Goal: Task Accomplishment & Management: Manage account settings

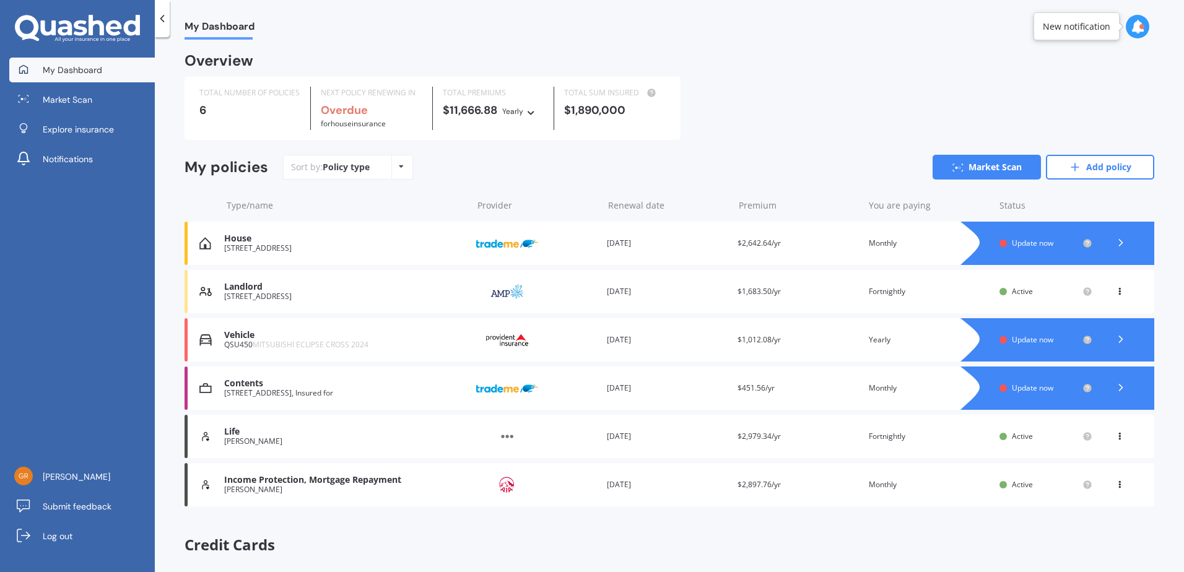
click at [1030, 338] on span "Update now" at bounding box center [1032, 339] width 41 height 11
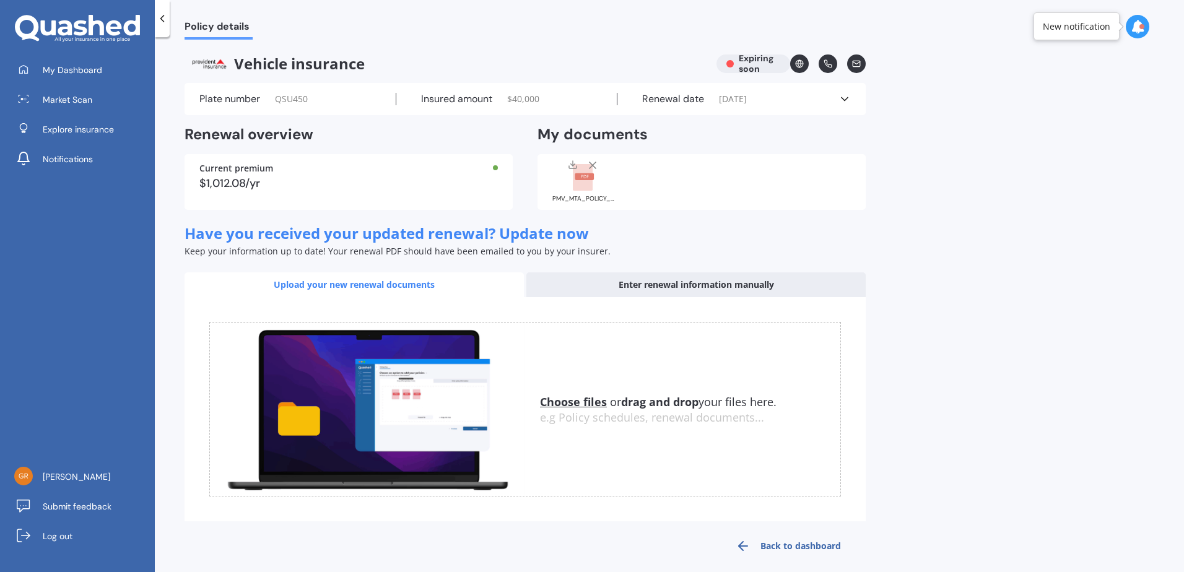
click at [584, 404] on u "Choose files" at bounding box center [573, 401] width 67 height 15
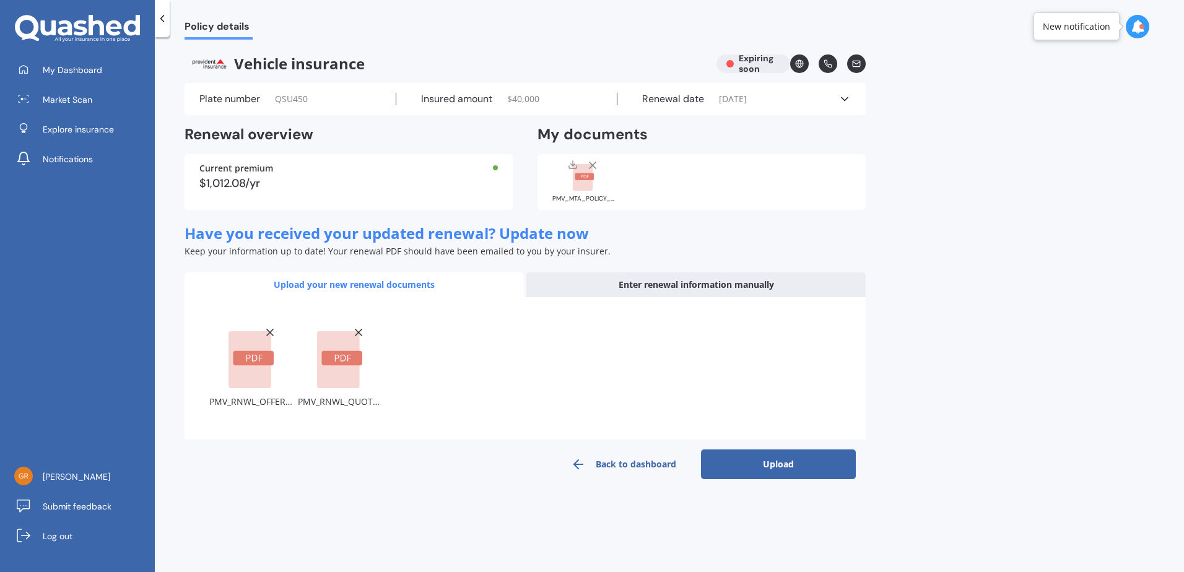
click at [783, 459] on button "Upload" at bounding box center [778, 464] width 155 height 30
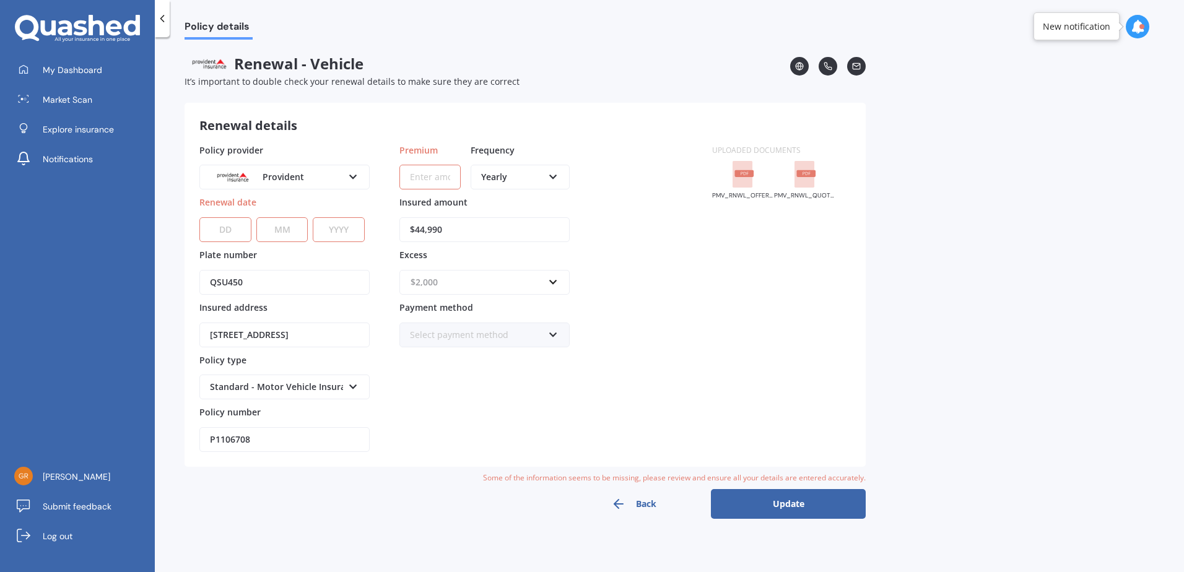
click at [557, 284] on input "text" at bounding box center [480, 283] width 159 height 24
click at [451, 330] on div "$500" at bounding box center [484, 329] width 169 height 23
click at [426, 182] on input "Premium" at bounding box center [429, 177] width 61 height 25
paste input "$9,255.00"
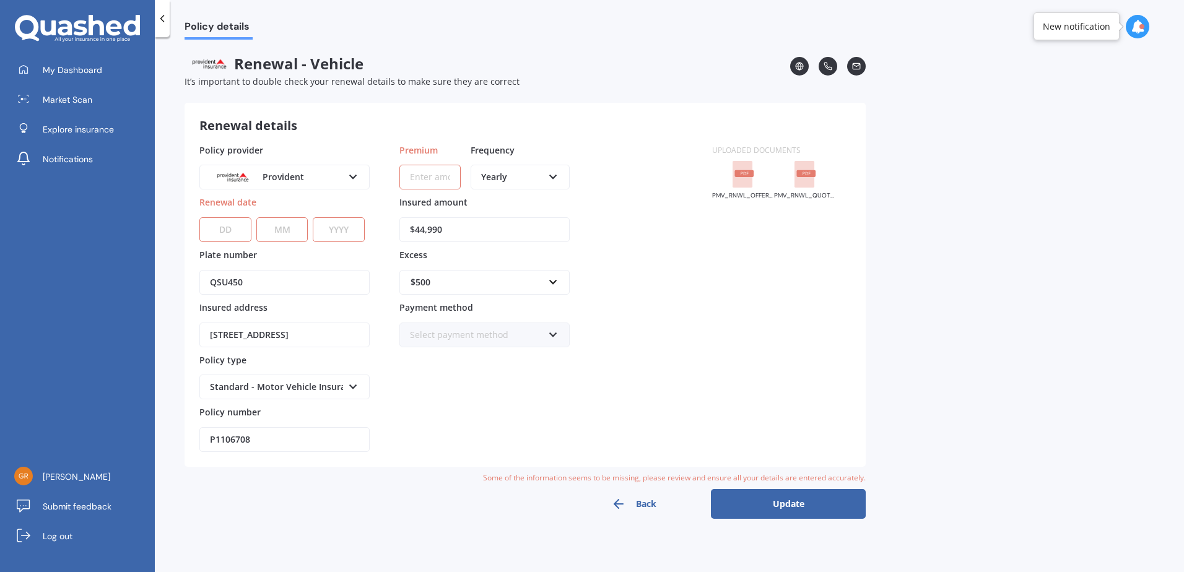
type input "$9,255.00"
drag, startPoint x: 423, startPoint y: 177, endPoint x: 406, endPoint y: 177, distance: 16.7
click at [406, 177] on input "$9,255.00" at bounding box center [429, 177] width 61 height 25
drag, startPoint x: 453, startPoint y: 178, endPoint x: 381, endPoint y: 179, distance: 72.4
click at [381, 179] on div "Policy provider Provident AA AMI AMP ANZ ASB Aioi Nissay Dowa Ando Assurant Aut…" at bounding box center [448, 298] width 498 height 309
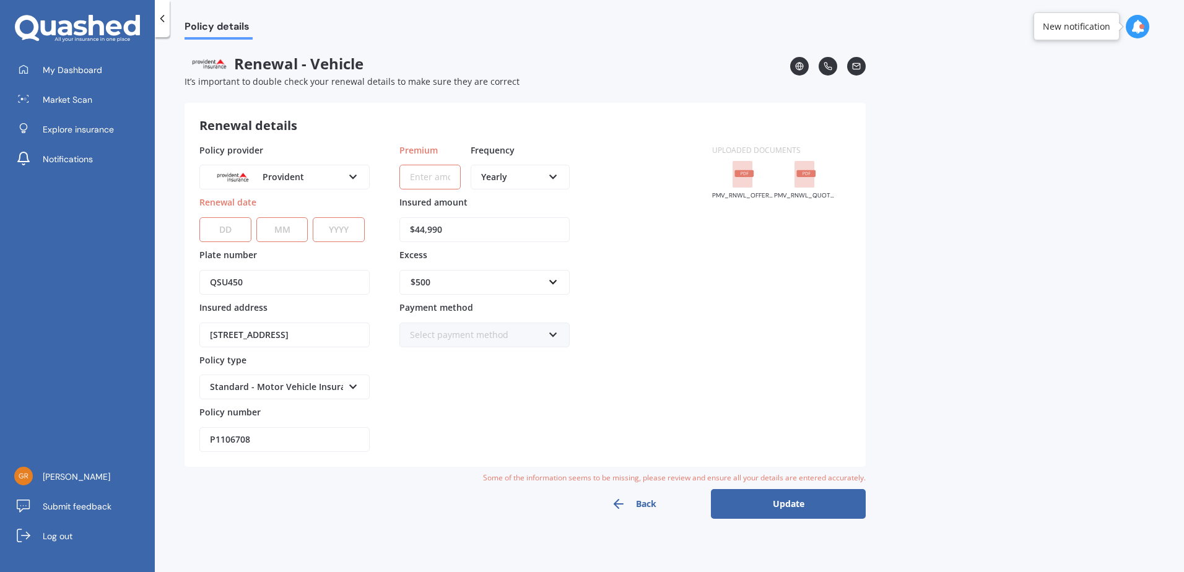
paste input "$9,255.00"
type input "$9,255.00"
drag, startPoint x: 453, startPoint y: 178, endPoint x: 380, endPoint y: 184, distance: 72.7
click at [380, 184] on div "Policy provider Provident AA AMI AMP ANZ ASB Aioi Nissay Dowa Ando Assurant Aut…" at bounding box center [448, 298] width 498 height 309
paste input "$1,059.73"
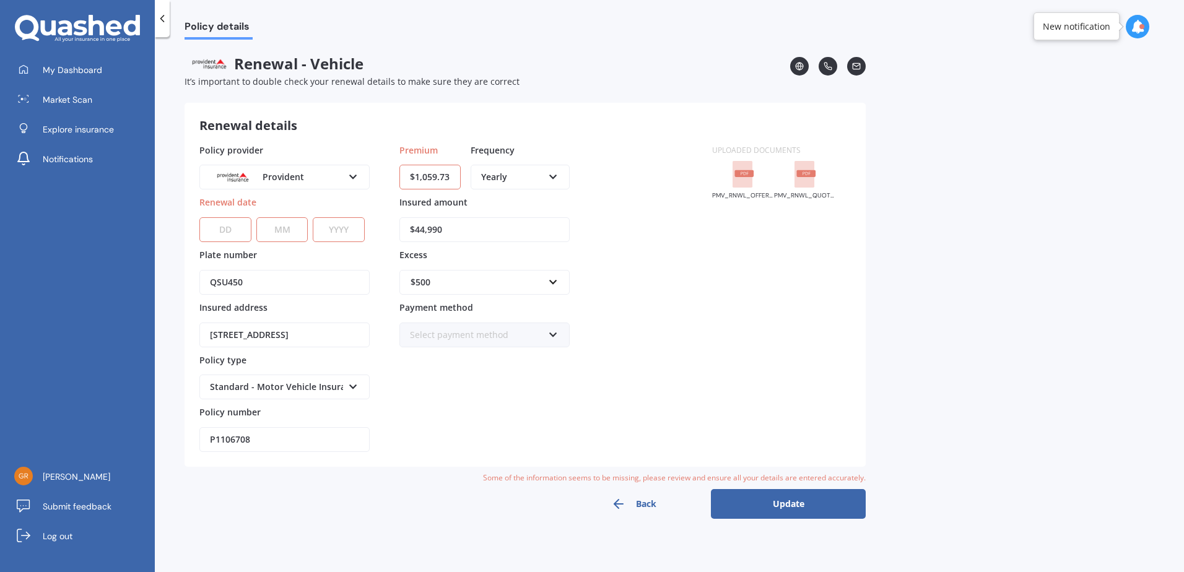
type input "$1,059.73"
click at [605, 229] on div "Policy provider Provident AA AMI AMP ANZ ASB Aioi Nissay Dowa Ando Assurant Aut…" at bounding box center [448, 298] width 498 height 309
click at [552, 336] on icon at bounding box center [553, 332] width 11 height 9
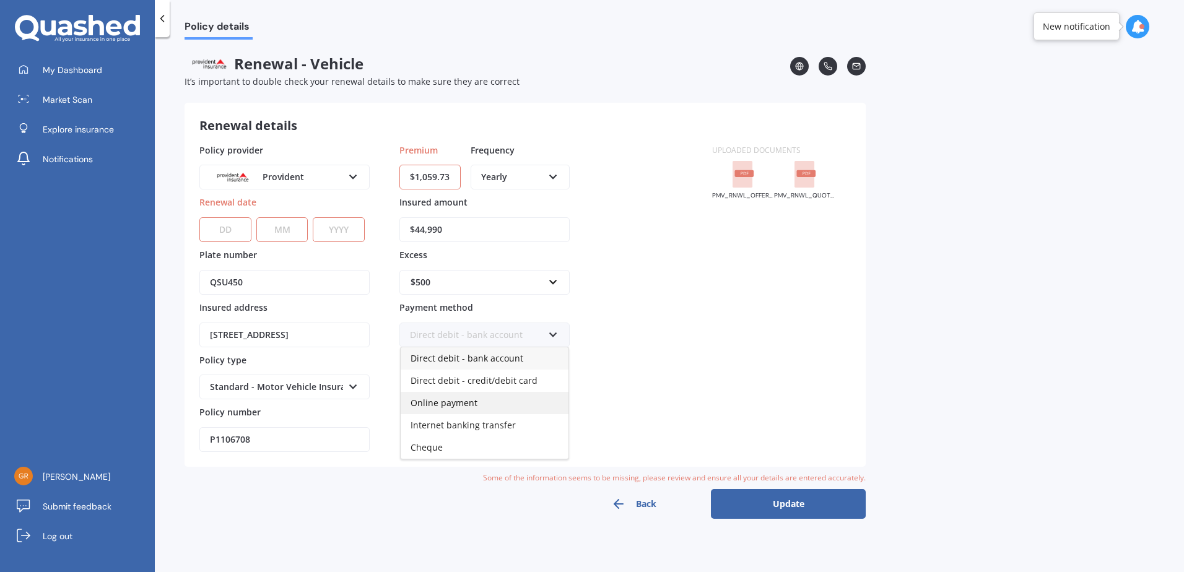
click at [462, 401] on span "Online payment" at bounding box center [443, 403] width 67 height 12
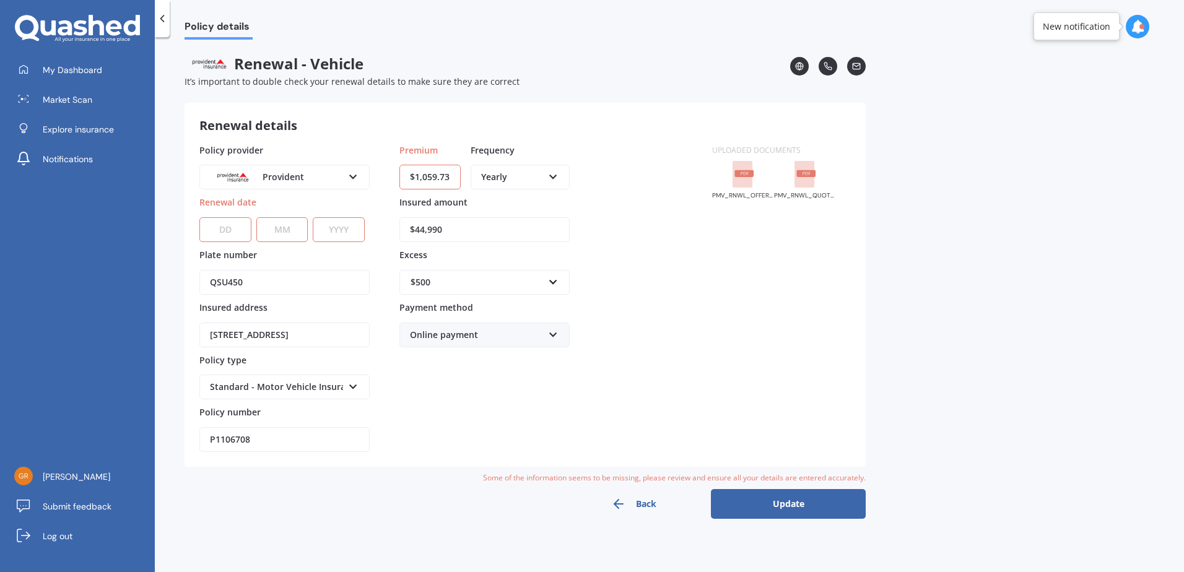
click at [792, 510] on button "Update" at bounding box center [788, 504] width 155 height 30
click at [224, 228] on select "DD 01 02 03 04 05 06 07 08 09 10 11 12 13 14 15 16 17 18 19 20 21 22 23 24 25 2…" at bounding box center [225, 229] width 52 height 25
click at [225, 231] on select "DD 01 02 03 04 05 06 07 08 09 10 11 12 13 14 15 16 17 18 19 20 21 22 23 24 25 2…" at bounding box center [225, 229] width 52 height 25
select select "25"
click at [199, 217] on select "DD 01 02 03 04 05 06 07 08 09 10 11 12 13 14 15 16 17 18 19 20 21 22 23 24 25 2…" at bounding box center [225, 229] width 52 height 25
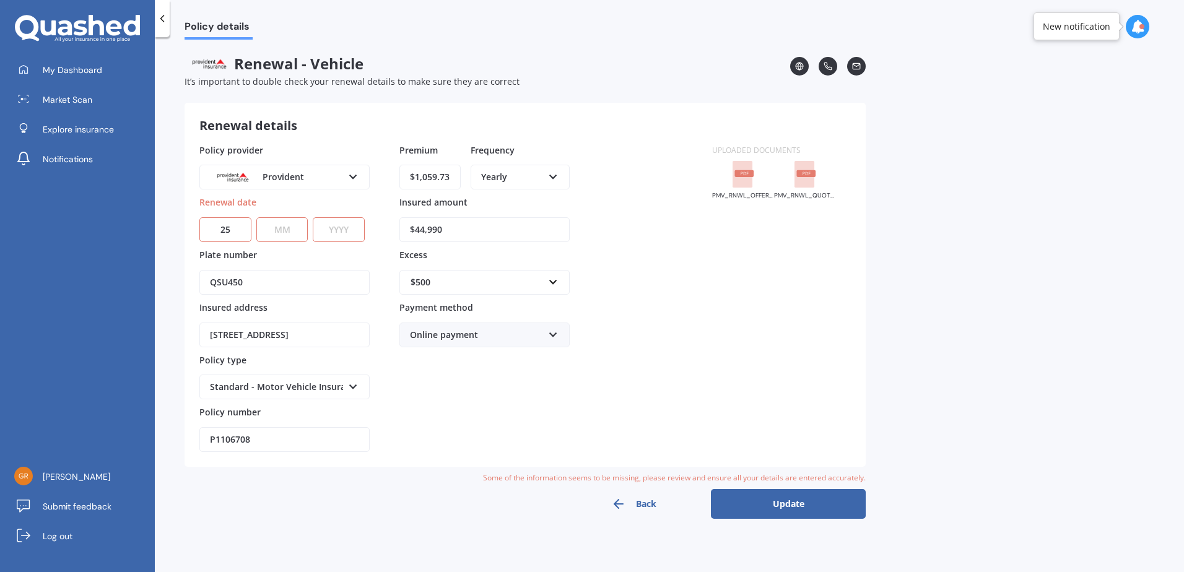
click at [271, 232] on select "MM 01 02 03 04 05 06 07 08 09 10 11 12" at bounding box center [282, 229] width 52 height 25
select select "10"
click at [256, 217] on select "MM 01 02 03 04 05 06 07 08 09 10 11 12" at bounding box center [282, 229] width 52 height 25
click at [324, 228] on select "YYYY 2027 2026 2025 2024 2023 2022 2021 2020 2019 2018 2017 2016 2015 2014 2013…" at bounding box center [339, 229] width 52 height 25
select select "2025"
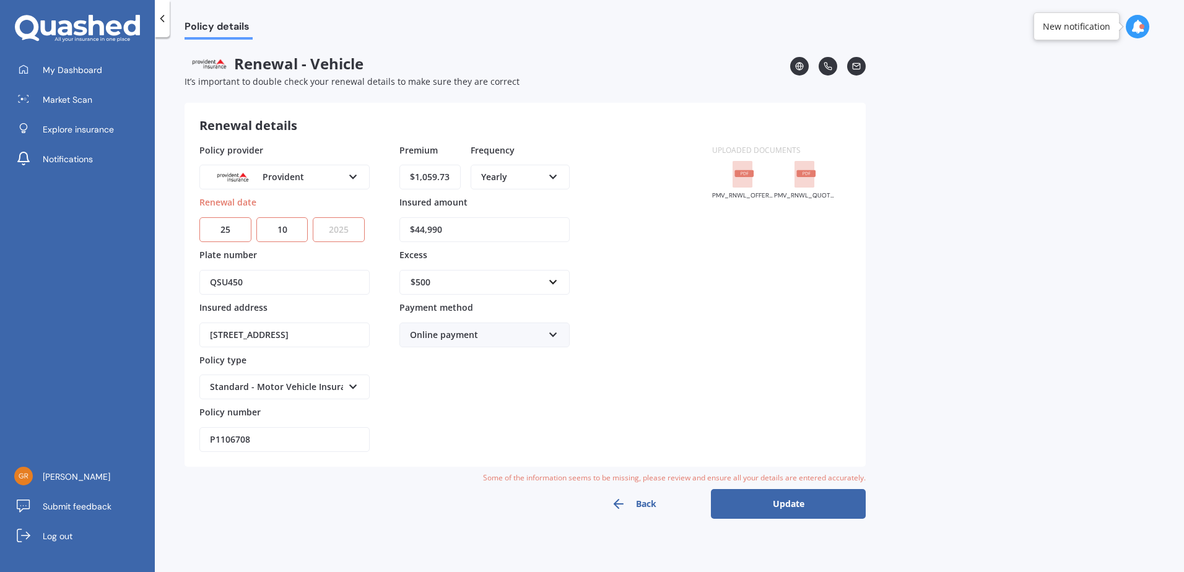
click at [316, 217] on select "YYYY 2027 2026 2025 2024 2023 2022 2021 2020 2019 2018 2017 2016 2015 2014 2013…" at bounding box center [339, 229] width 52 height 25
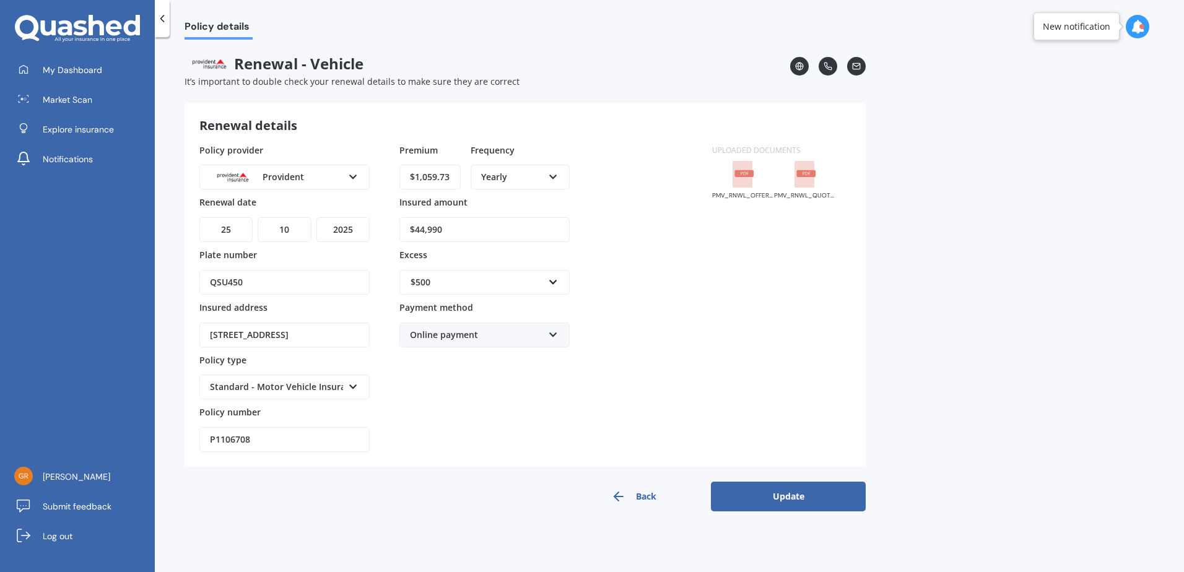
click at [797, 495] on button "Update" at bounding box center [788, 497] width 155 height 30
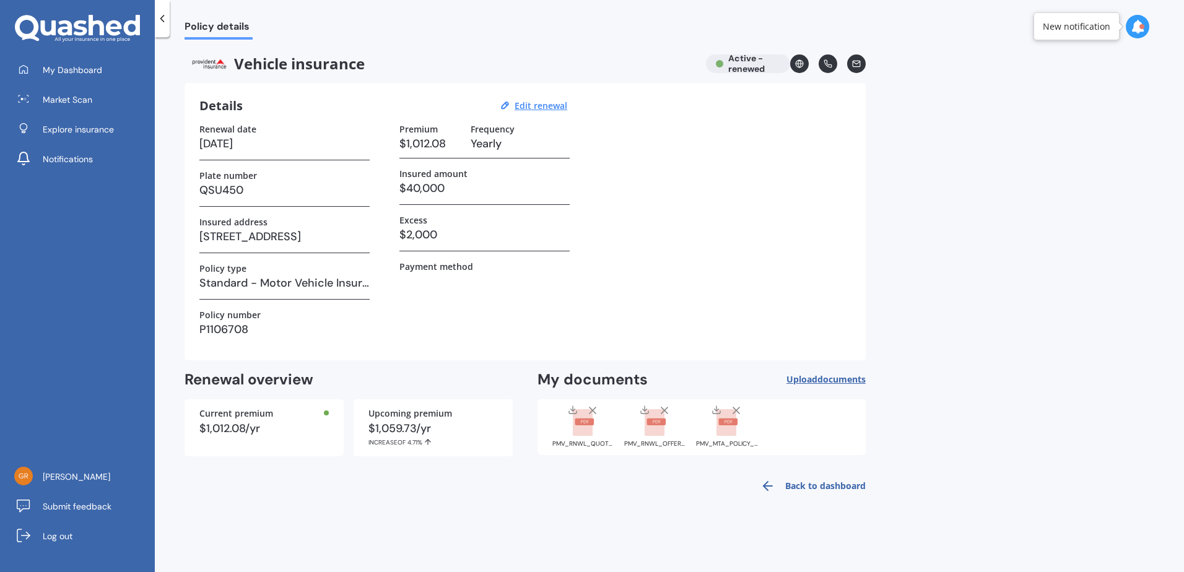
click at [841, 483] on link "Back to dashboard" at bounding box center [809, 486] width 113 height 30
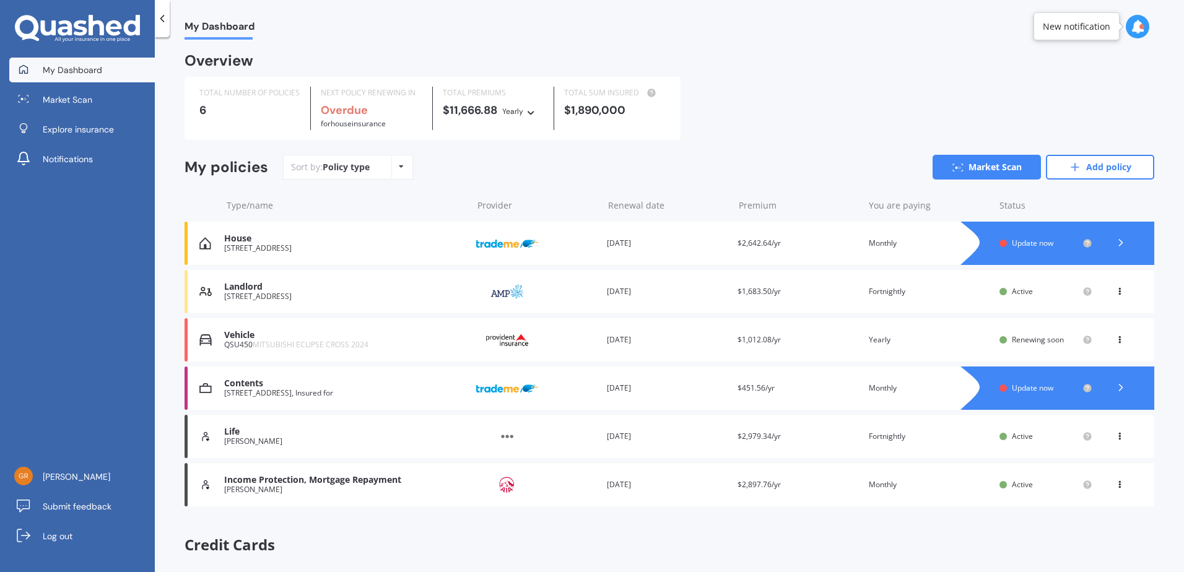
click at [1026, 245] on span "Update now" at bounding box center [1032, 243] width 41 height 11
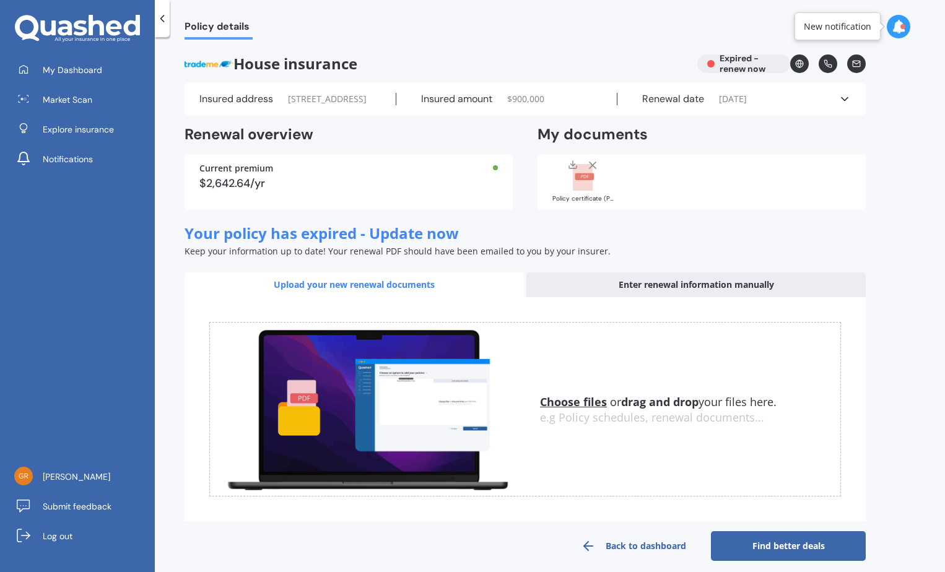
click at [589, 409] on u "Choose files" at bounding box center [573, 401] width 67 height 15
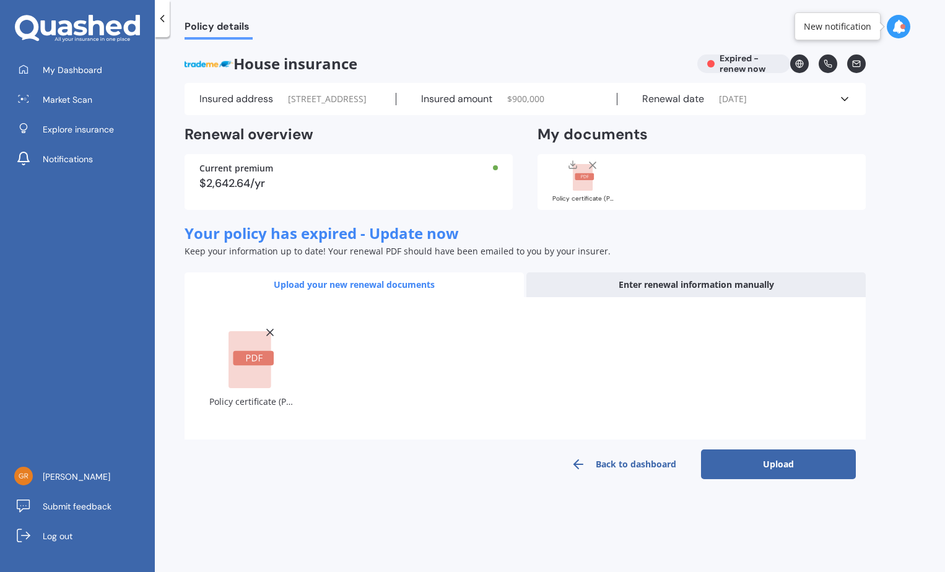
click at [768, 479] on button "Upload" at bounding box center [778, 464] width 155 height 30
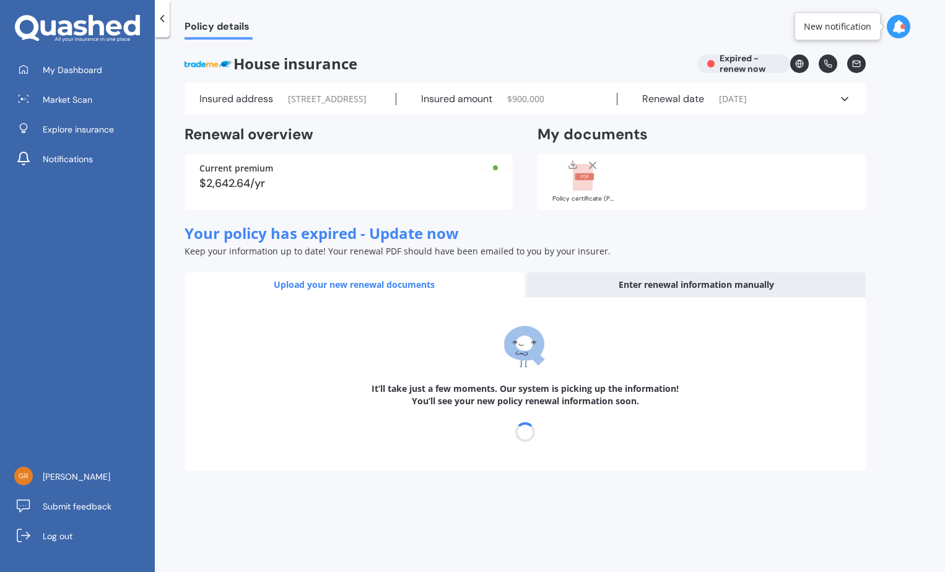
select select "21"
select select "08"
select select "2026"
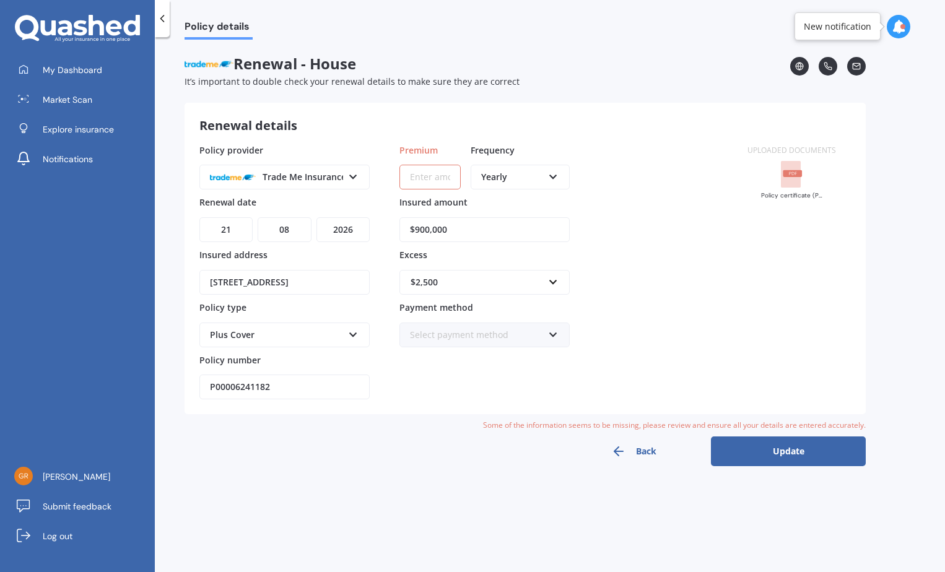
click at [432, 172] on input "Premium" at bounding box center [429, 177] width 61 height 25
paste input "$203.00"
type input "$203.00"
click at [553, 177] on icon at bounding box center [553, 174] width 11 height 9
click at [506, 265] on span "Monthly" at bounding box center [499, 267] width 34 height 12
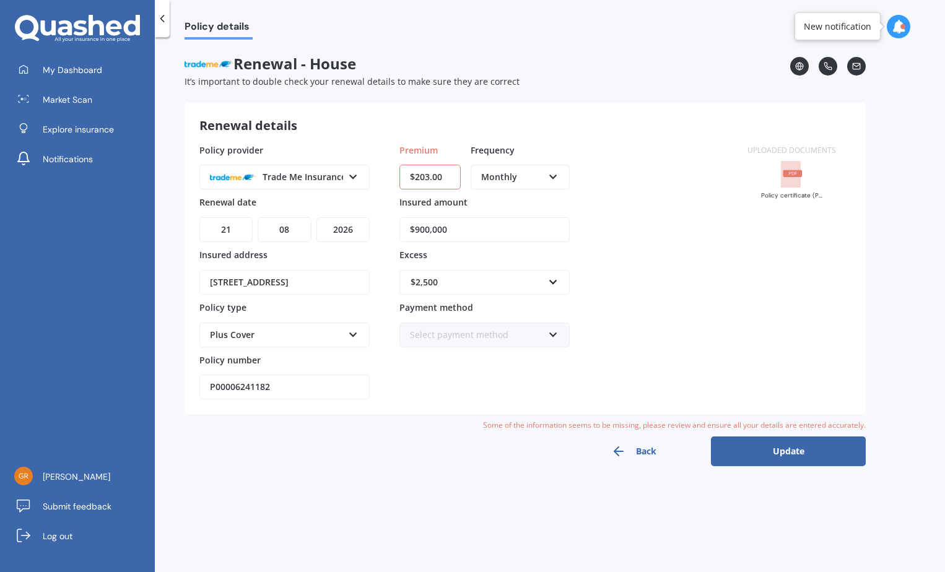
click at [661, 273] on div "Policy provider Trade Me Insurance AA AMI AMP ANZ ASB Ando BNZ Co-Operative Ban…" at bounding box center [465, 272] width 533 height 256
click at [450, 174] on input "$203.00" at bounding box center [429, 177] width 61 height 25
click at [549, 337] on icon at bounding box center [553, 332] width 11 height 9
click at [443, 355] on span "Direct debit - bank account" at bounding box center [466, 358] width 113 height 12
click at [784, 453] on button "Update" at bounding box center [788, 451] width 155 height 30
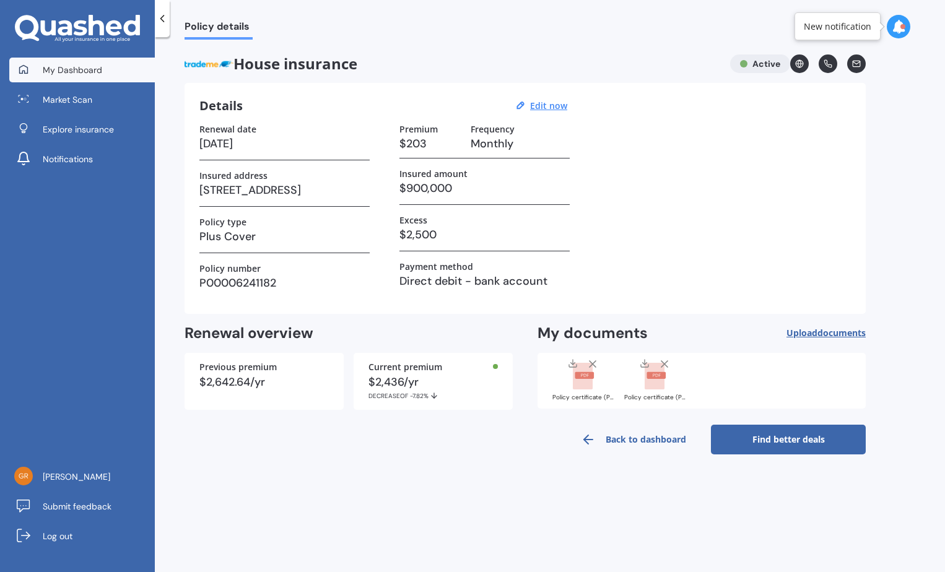
click at [59, 64] on span "My Dashboard" at bounding box center [72, 70] width 59 height 12
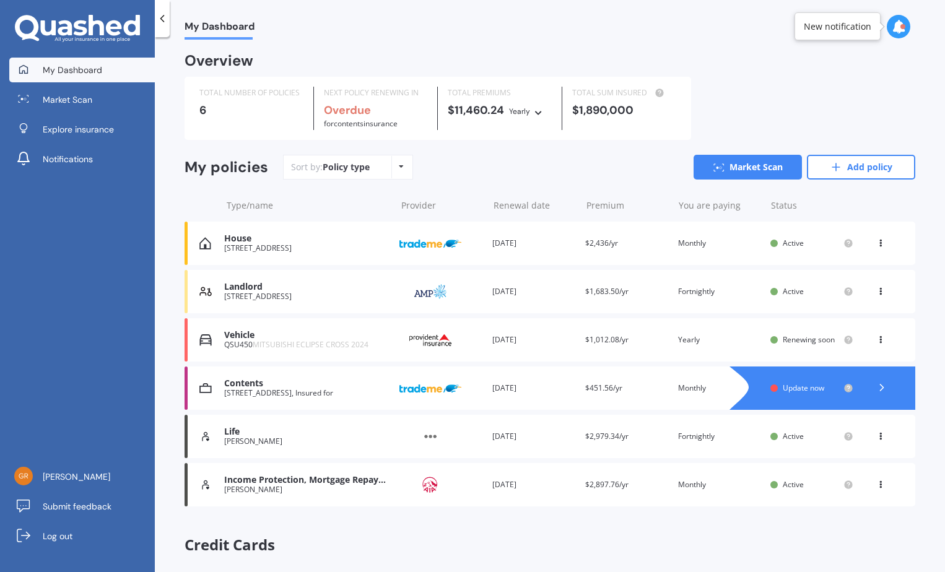
click at [796, 385] on span "Update now" at bounding box center [803, 388] width 41 height 11
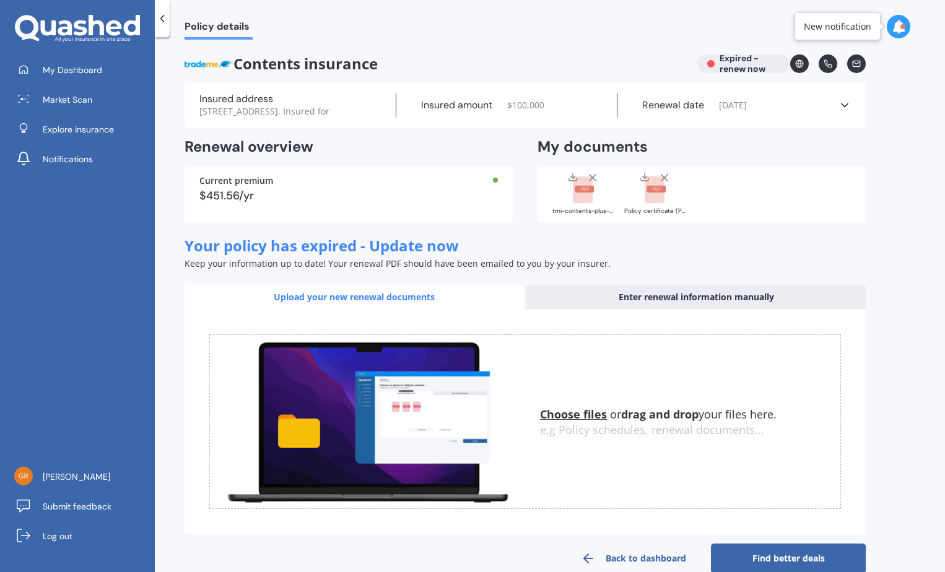
click at [581, 422] on u "Choose files" at bounding box center [573, 414] width 67 height 15
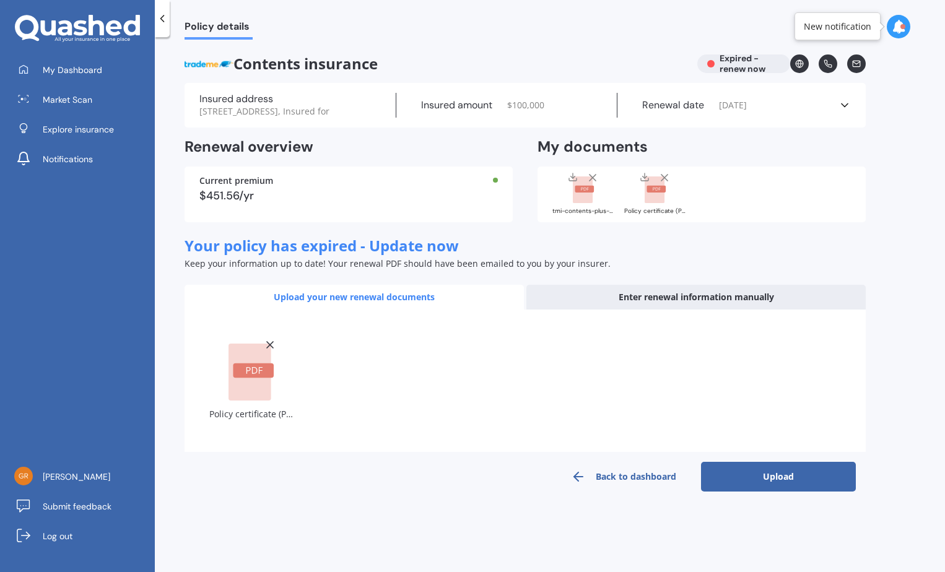
click at [769, 491] on button "Upload" at bounding box center [778, 477] width 155 height 30
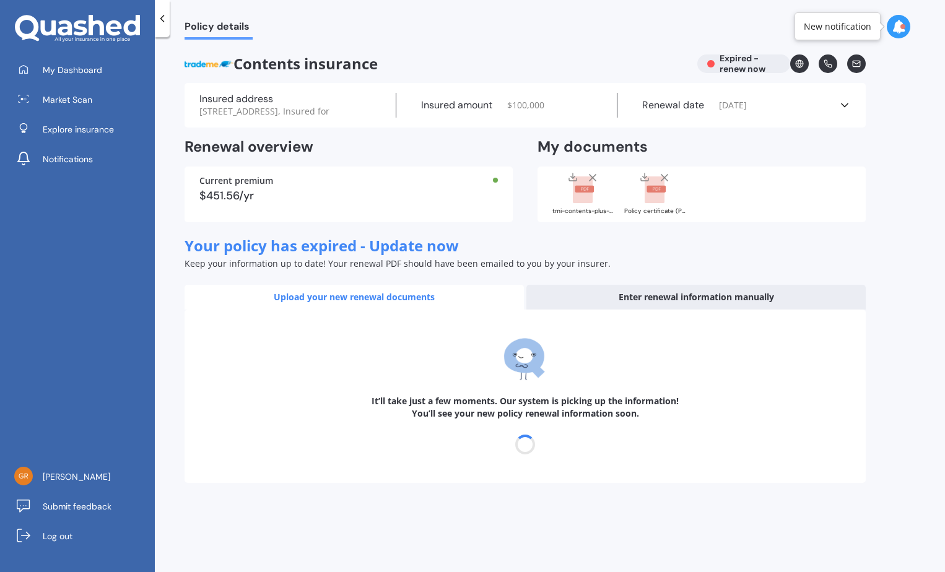
select select "21"
select select "08"
select select "2026"
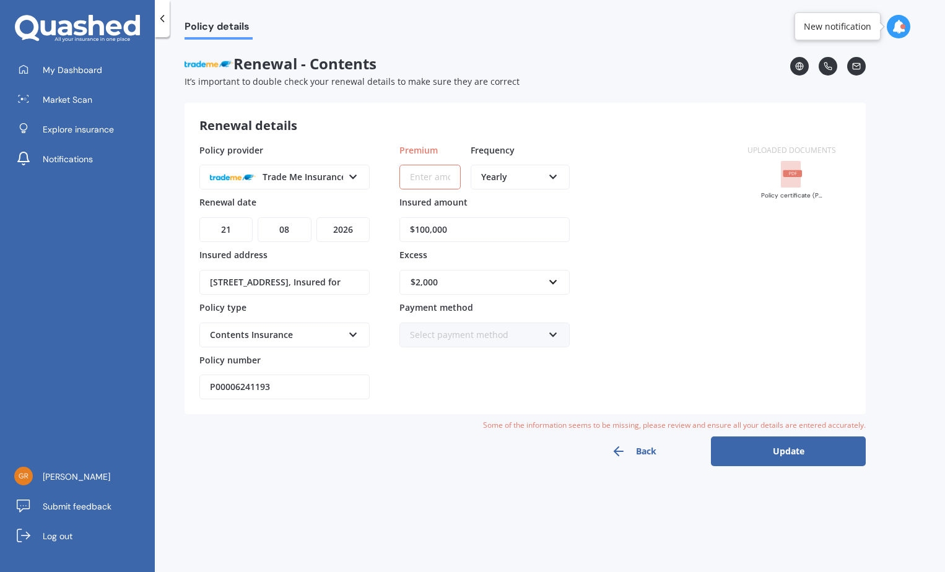
click at [422, 181] on input "Premium" at bounding box center [429, 177] width 61 height 25
paste input "$42.56"
type input "$42.56"
click at [557, 178] on icon at bounding box center [553, 174] width 11 height 9
click at [512, 268] on span "Monthly" at bounding box center [499, 267] width 34 height 12
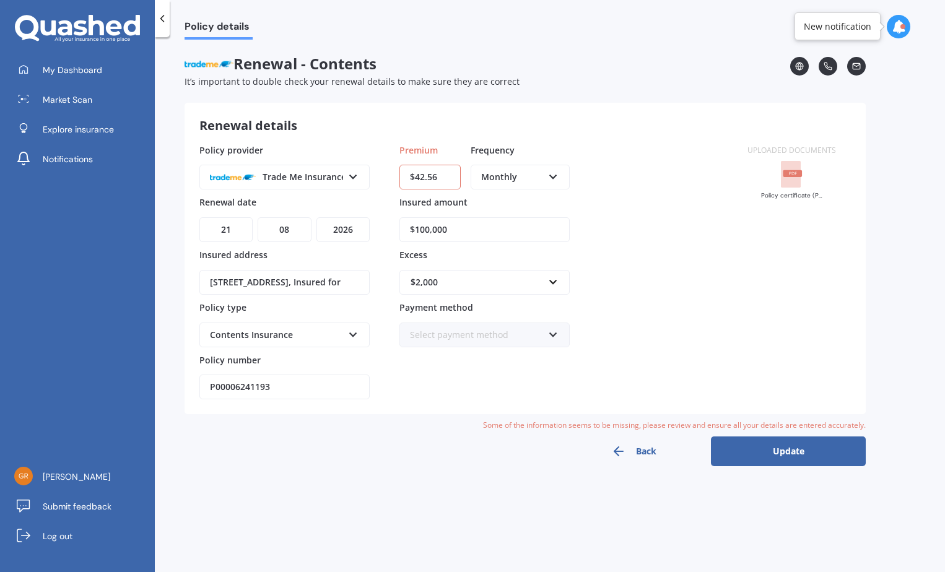
click at [661, 258] on div "Policy provider Trade Me Insurance AA AMI AMP ANZ ASB Ando BNZ Co-Operative Ban…" at bounding box center [465, 272] width 533 height 256
click at [553, 335] on icon at bounding box center [553, 332] width 11 height 9
click at [490, 360] on span "Direct debit - bank account" at bounding box center [466, 358] width 113 height 12
click at [789, 451] on button "Update" at bounding box center [788, 451] width 155 height 30
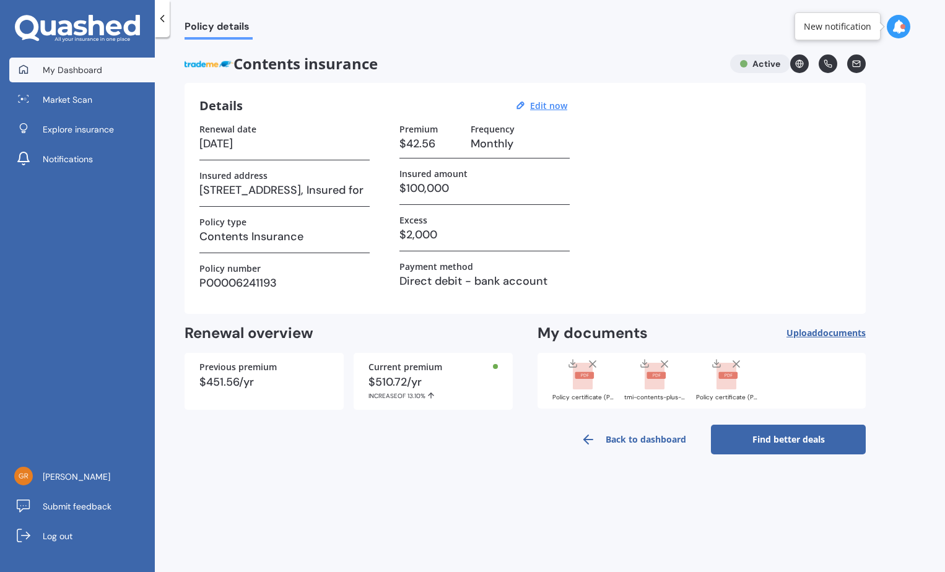
click at [92, 69] on span "My Dashboard" at bounding box center [72, 70] width 59 height 12
